Goal: Task Accomplishment & Management: Complete application form

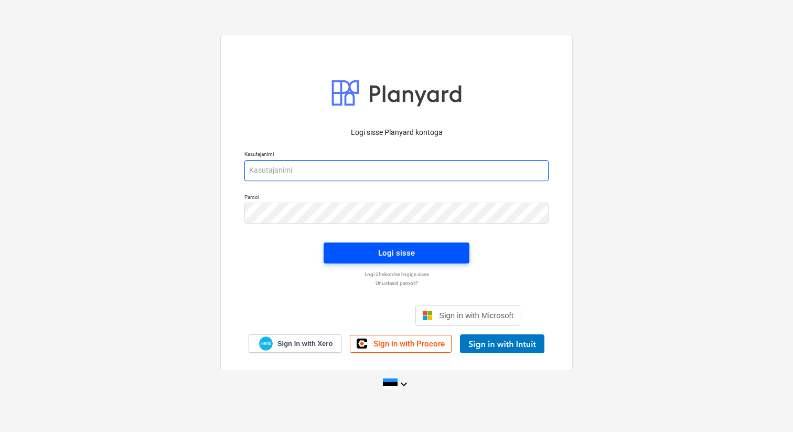
type input "[EMAIL_ADDRESS][DOMAIN_NAME]"
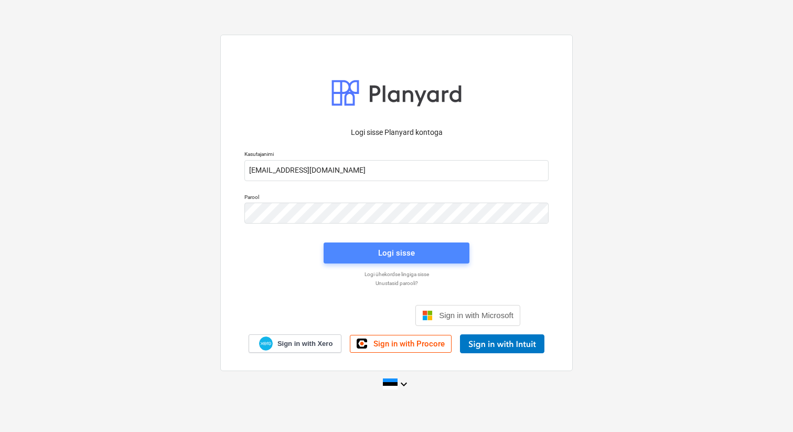
click at [388, 256] on div "Logi sisse" at bounding box center [396, 253] width 37 height 14
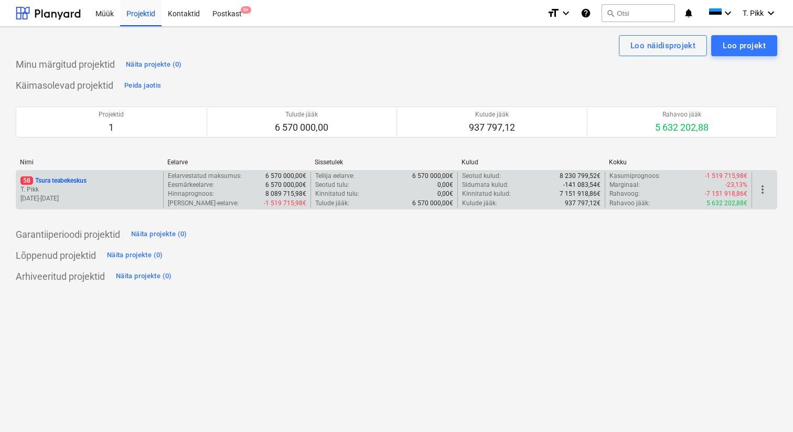
click at [92, 187] on p "T. Pikk" at bounding box center [89, 189] width 138 height 9
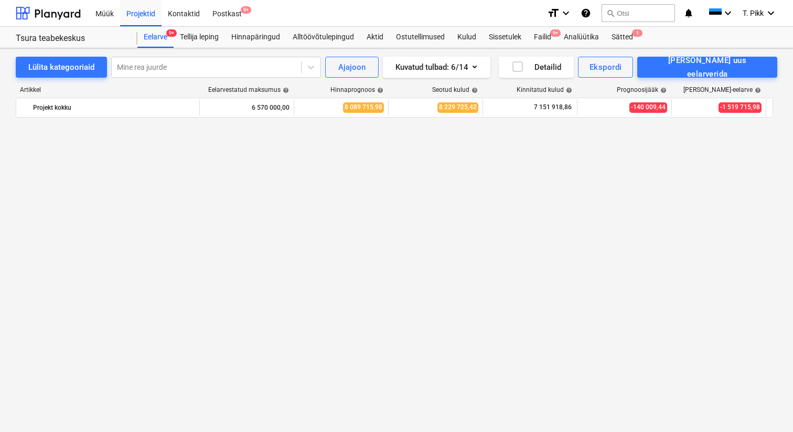
scroll to position [1246, 0]
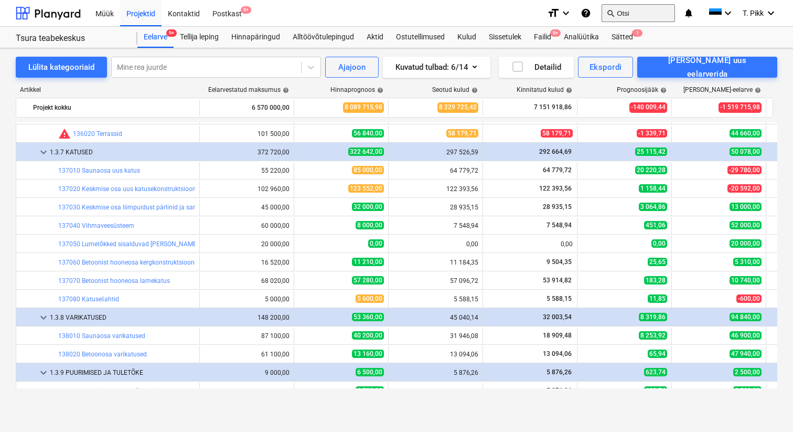
click at [622, 10] on button "search Otsi" at bounding box center [637, 13] width 73 height 18
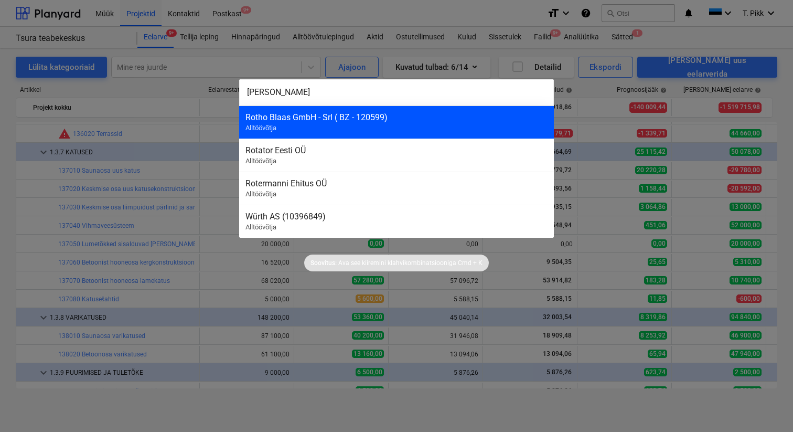
type input "[PERSON_NAME]"
click at [412, 125] on div "Rotho Blaas GmbH - Srl ( BZ - 120599) Alltöövõtja" at bounding box center [396, 121] width 315 height 33
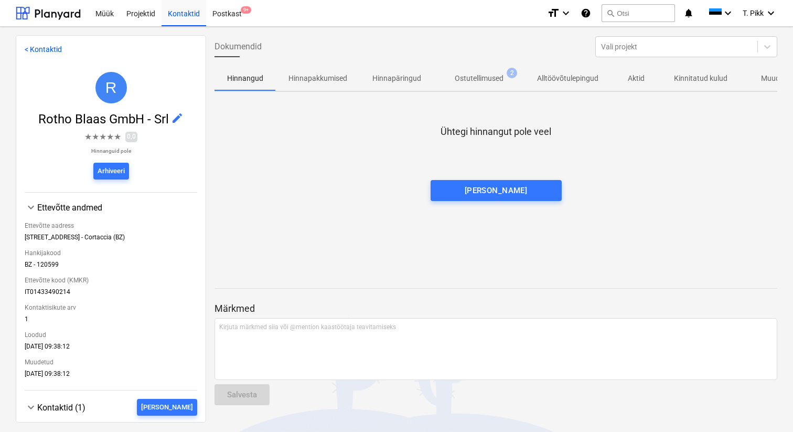
click at [498, 82] on p "Ostutellimused" at bounding box center [479, 78] width 49 height 11
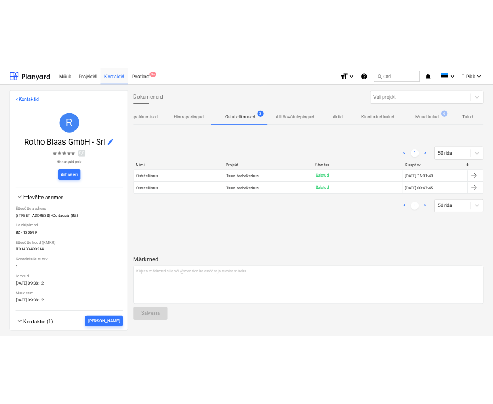
scroll to position [0, 95]
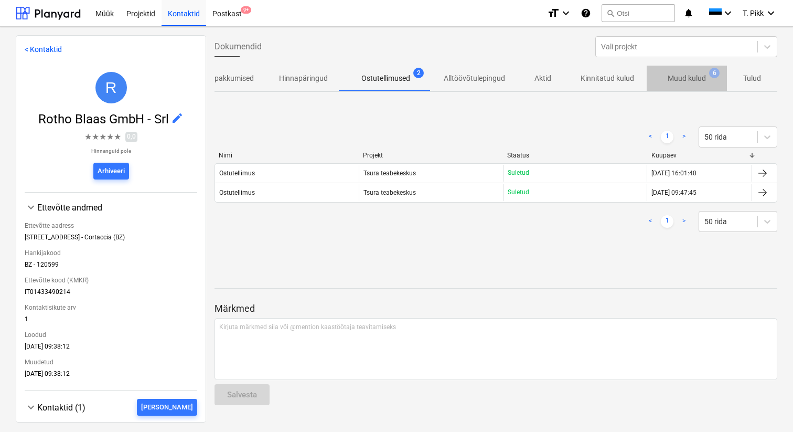
click at [685, 80] on p "Muud kulud" at bounding box center [687, 78] width 38 height 11
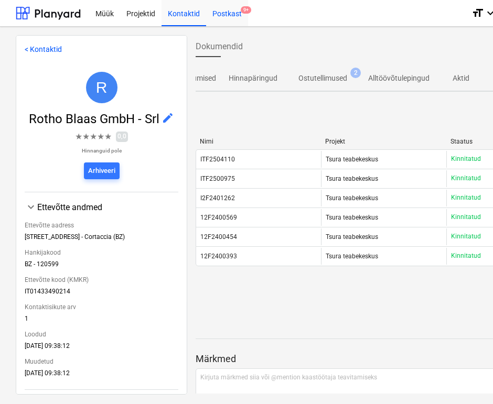
scroll to position [0, 66]
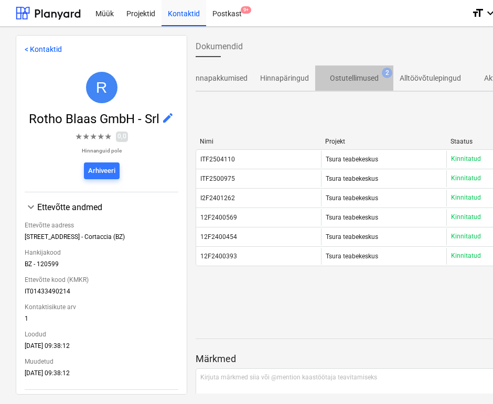
click at [358, 83] on p "Ostutellimused" at bounding box center [354, 78] width 49 height 11
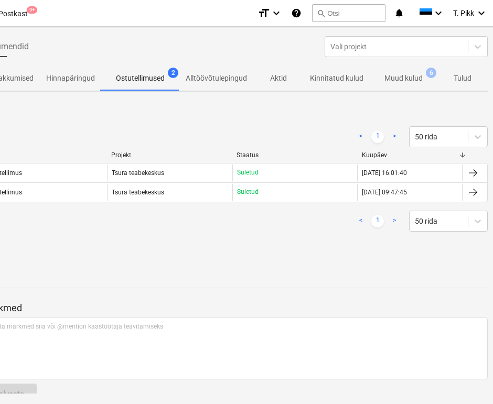
scroll to position [0, 224]
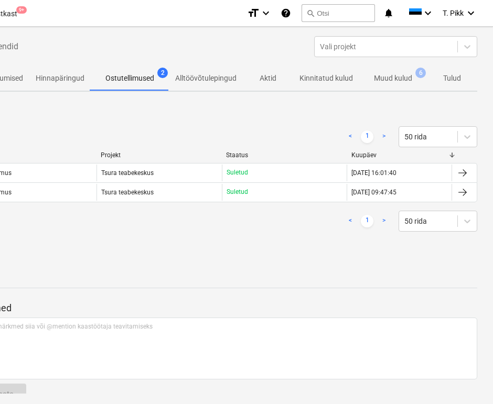
click at [336, 81] on p "Kinnitatud kulud" at bounding box center [325, 78] width 53 height 11
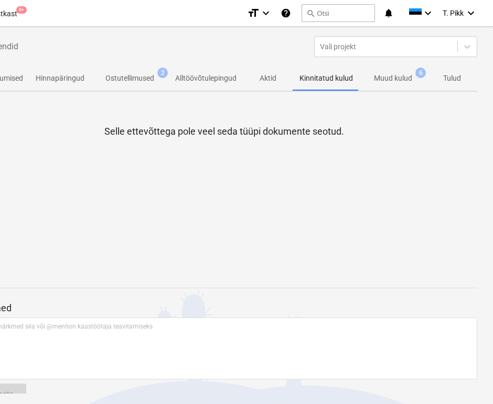
click at [389, 84] on span "Muud kulud 6" at bounding box center [393, 78] width 68 height 19
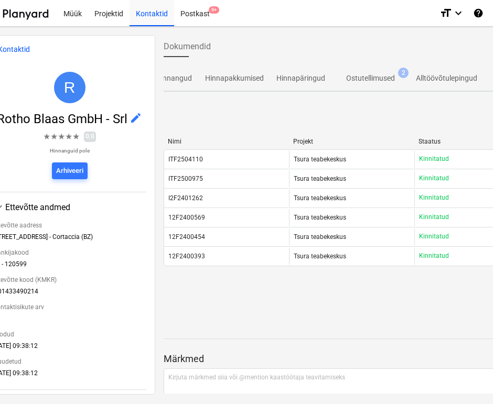
scroll to position [0, 224]
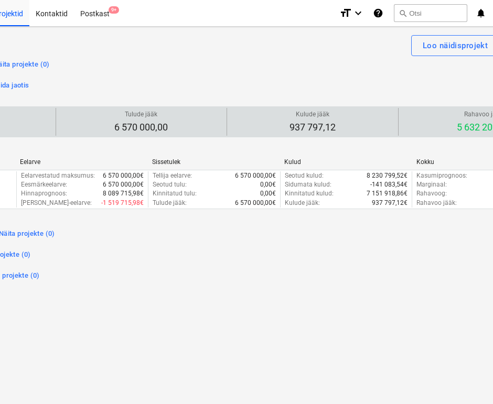
scroll to position [0, 31]
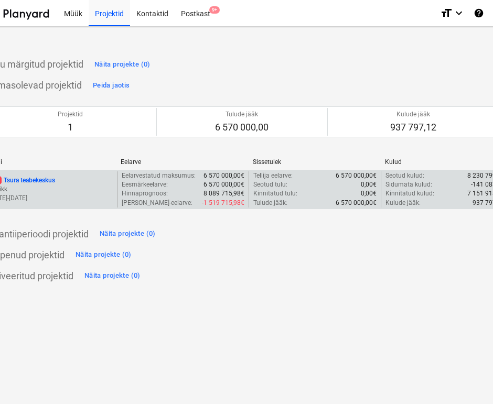
click at [57, 192] on p "T. Pikk" at bounding box center [51, 189] width 124 height 9
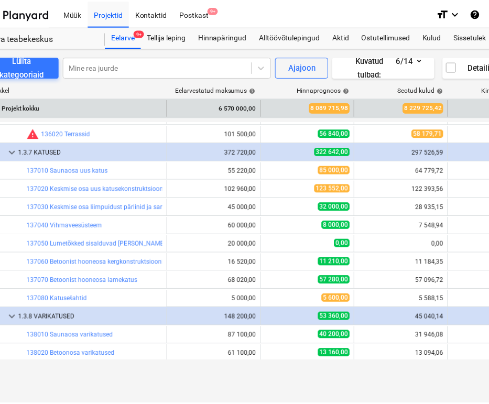
scroll to position [0, 94]
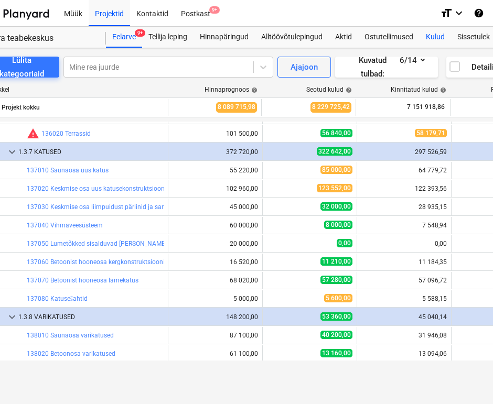
click at [439, 40] on div "Kulud" at bounding box center [435, 37] width 31 height 21
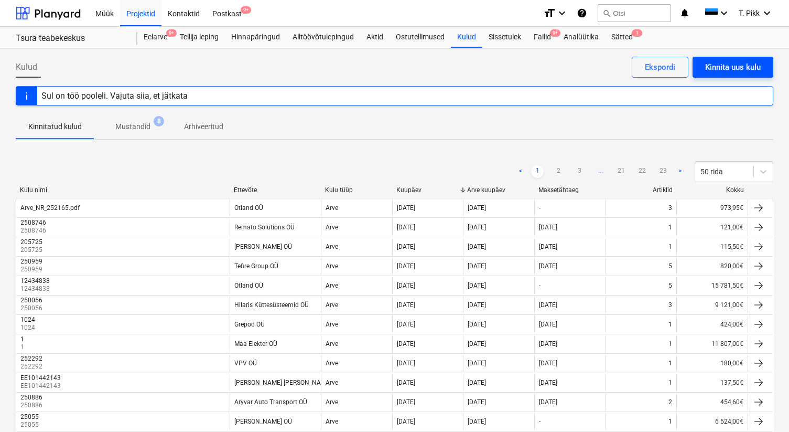
click at [738, 74] on button "Kinnita uus kulu" at bounding box center [733, 67] width 81 height 21
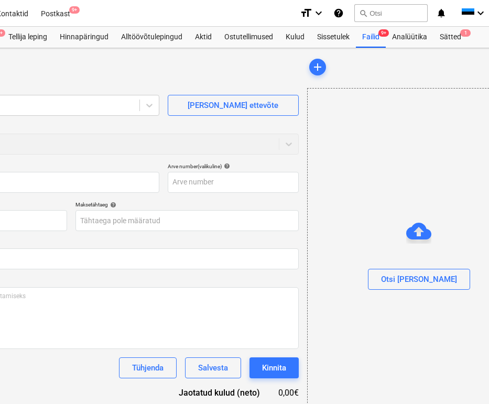
scroll to position [0, 228]
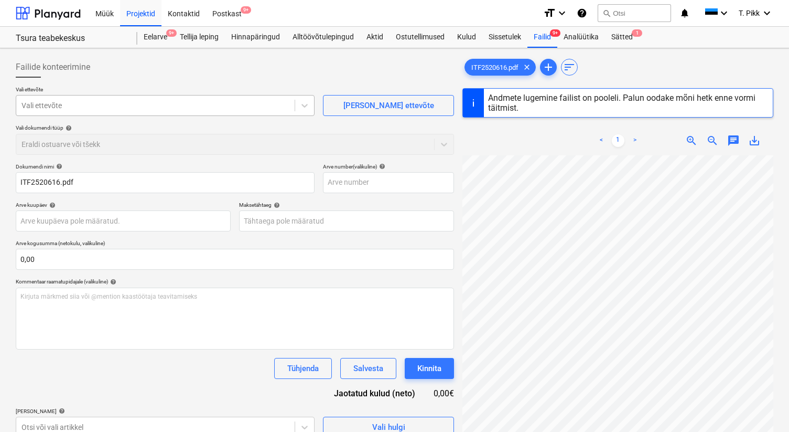
type input "ITF2520616"
type input "[DATE]"
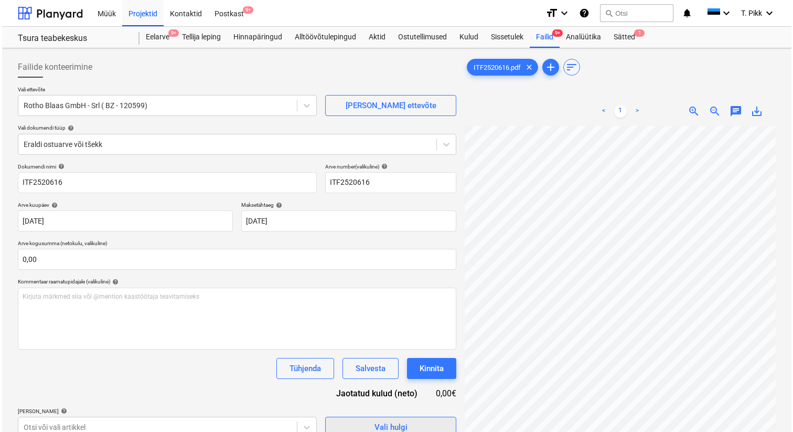
scroll to position [105, 0]
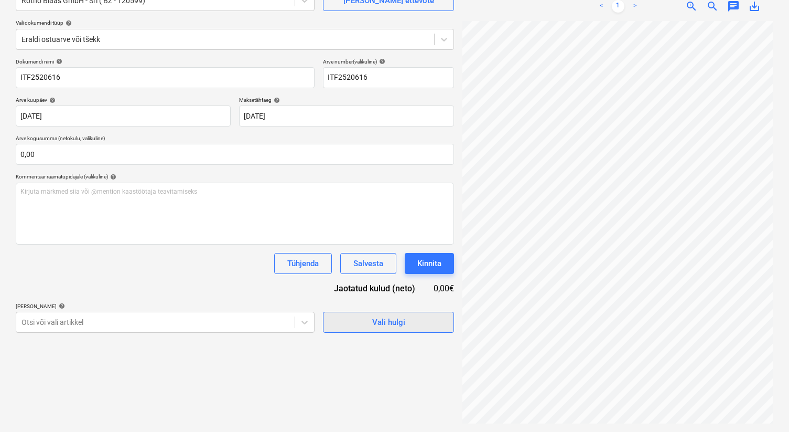
click at [355, 332] on button "Vali hulgi" at bounding box center [388, 321] width 131 height 21
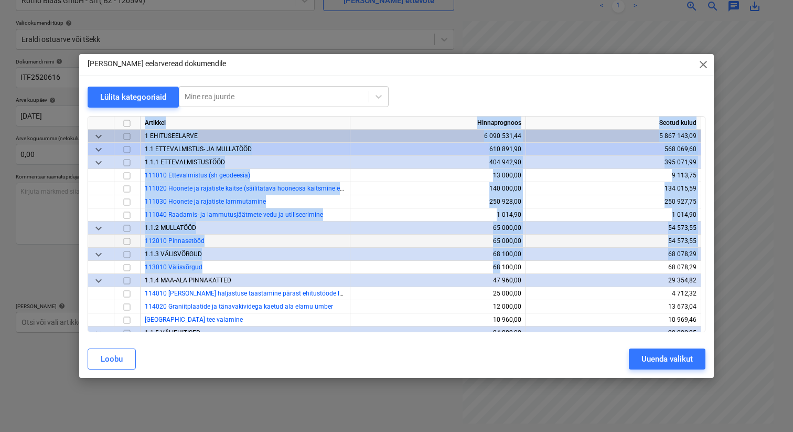
drag, startPoint x: 355, startPoint y: 332, endPoint x: 357, endPoint y: 244, distance: 88.1
click at [357, 244] on div "Lülita kategooriaid Mine rea juurde Artikkel Hinnaprognoos Seotud kulud keyboar…" at bounding box center [396, 213] width 635 height 254
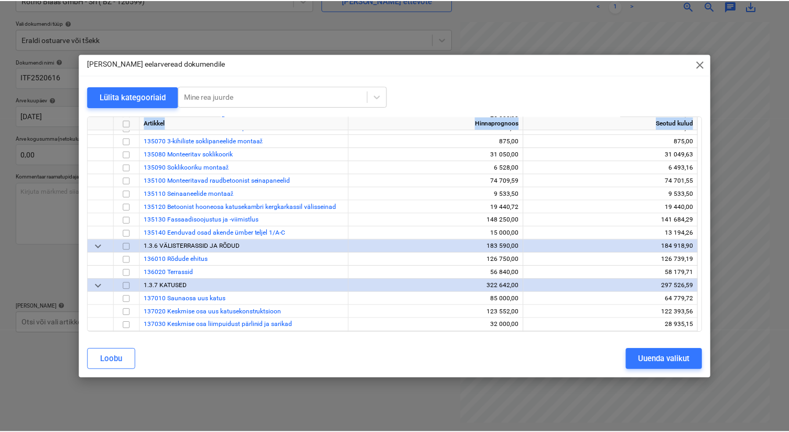
scroll to position [764, 0]
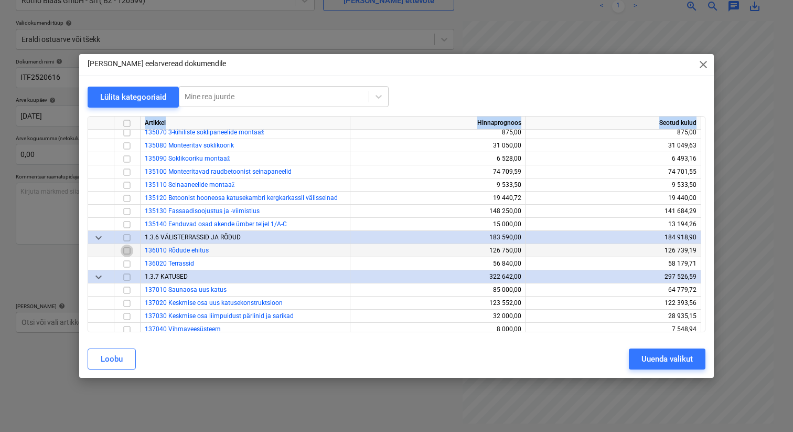
click at [127, 250] on input "checkbox" at bounding box center [127, 250] width 13 height 13
click at [657, 360] on div "Uuenda valikut" at bounding box center [666, 359] width 51 height 14
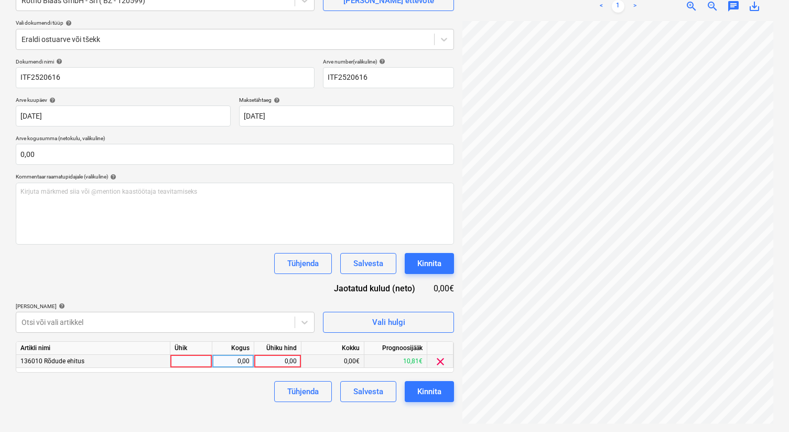
click at [202, 360] on div at bounding box center [191, 360] width 42 height 13
type input "tk"
click at [238, 362] on div "0,00" at bounding box center [233, 360] width 33 height 13
click at [271, 362] on div "0,00" at bounding box center [278, 360] width 38 height 13
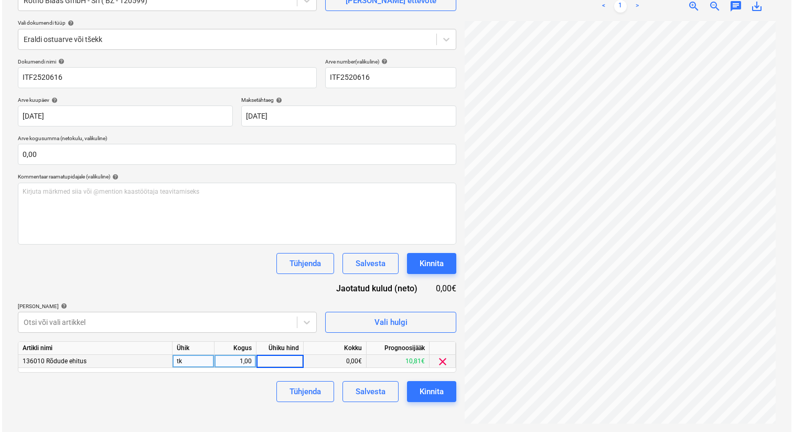
scroll to position [0, 7]
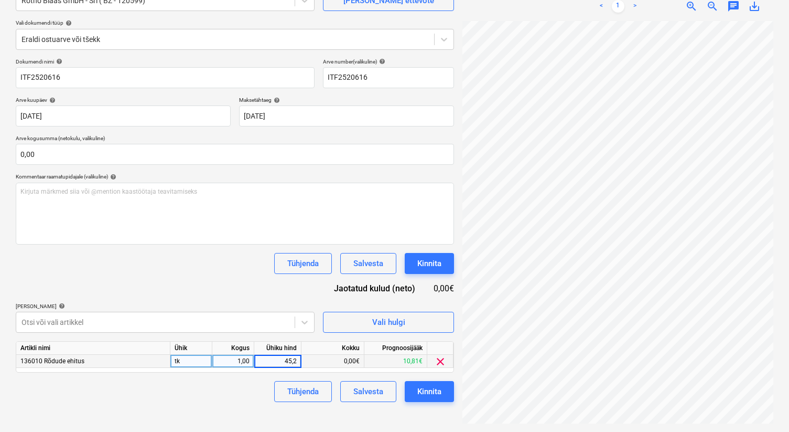
type input "45,22"
click at [341, 359] on div "45,22€" at bounding box center [333, 360] width 63 height 13
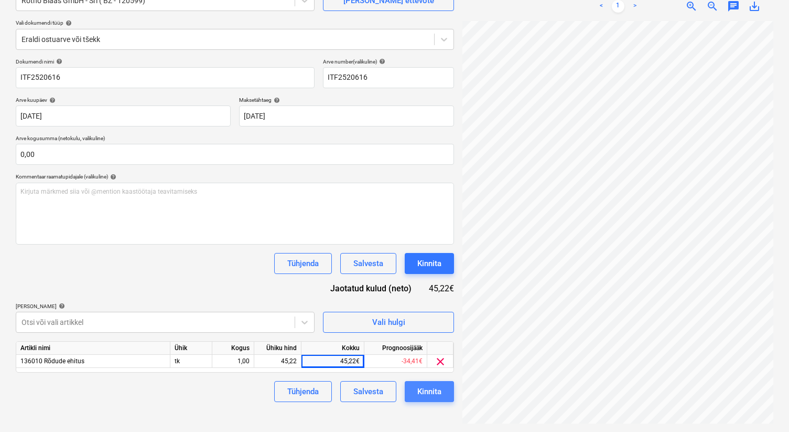
click at [428, 387] on div "Kinnita" at bounding box center [429, 391] width 24 height 14
